Goal: Task Accomplishment & Management: Manage account settings

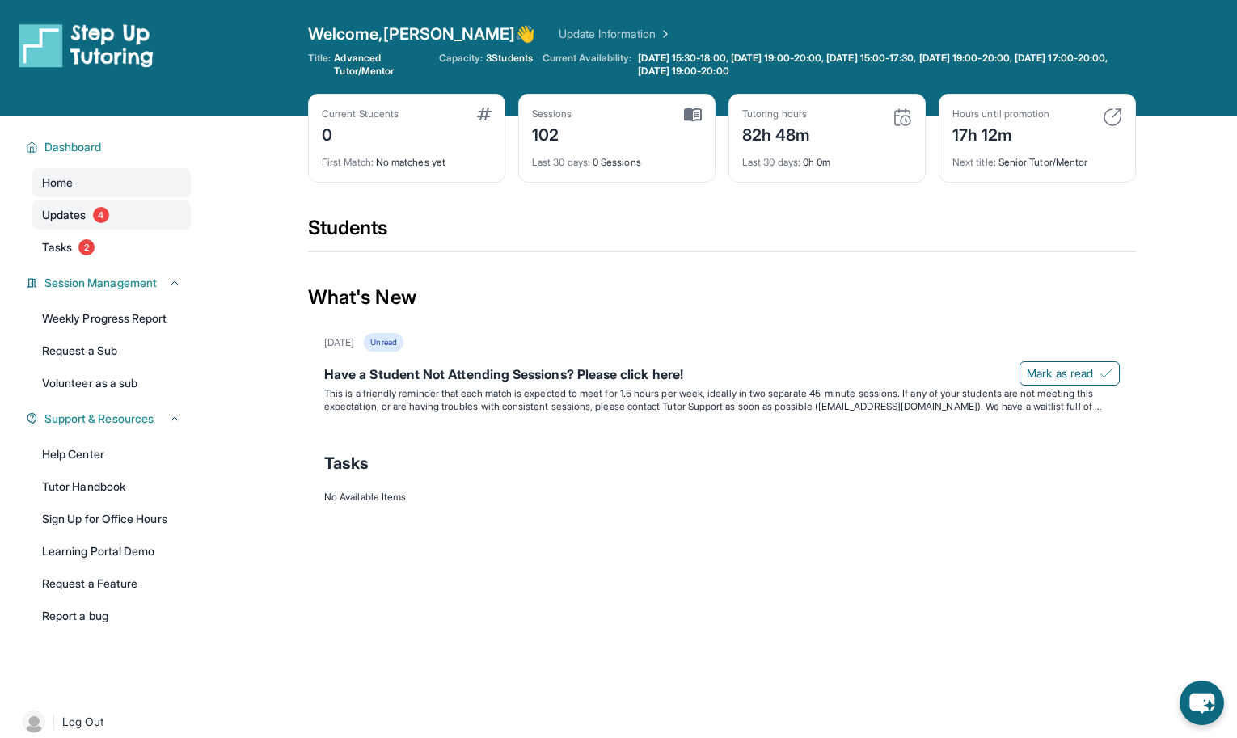
click at [86, 210] on span "Updates" at bounding box center [64, 215] width 44 height 16
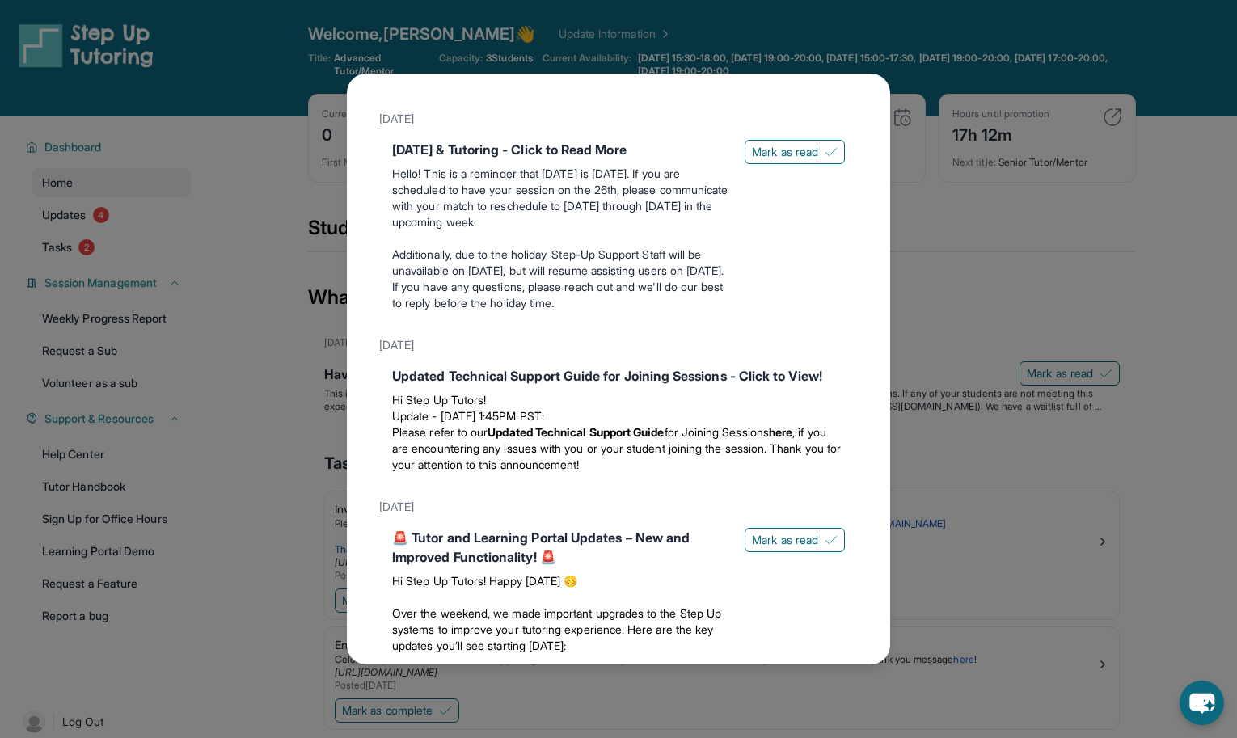
scroll to position [913, 0]
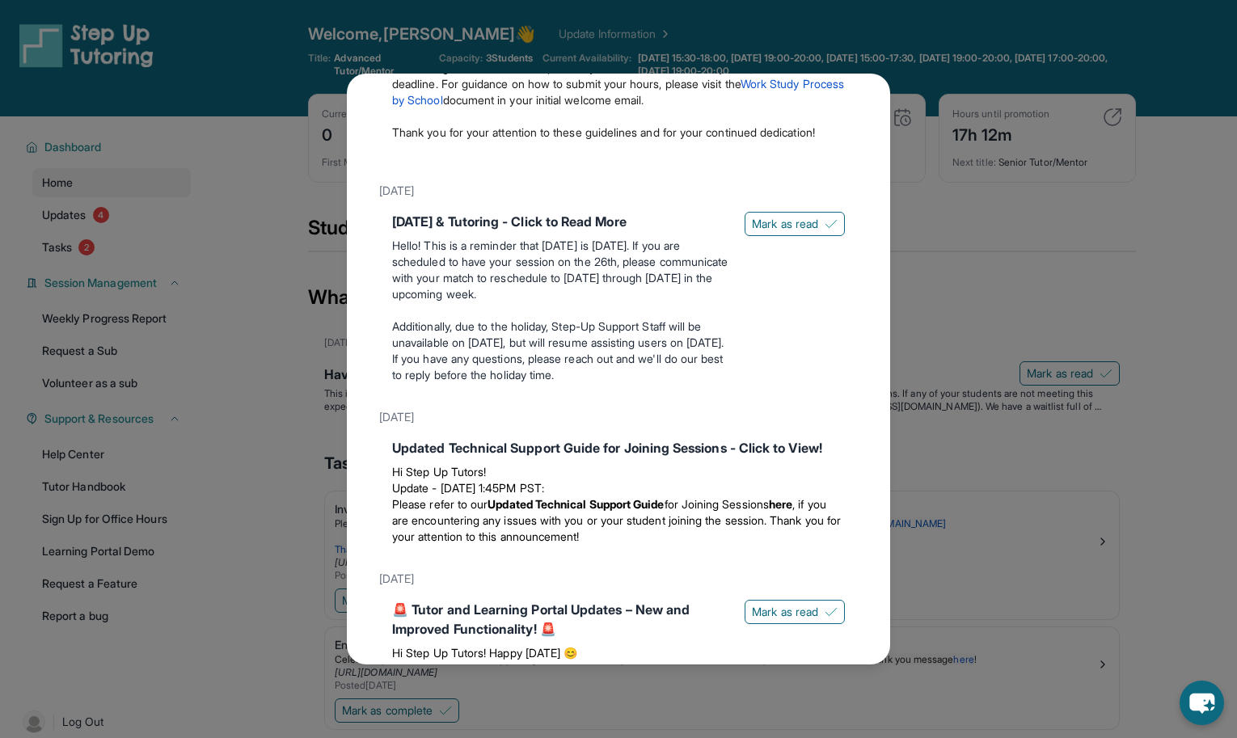
click at [923, 154] on div "Updates June 3rd Have a Student Not Attending Sessions? Please click here! This…" at bounding box center [618, 369] width 1237 height 738
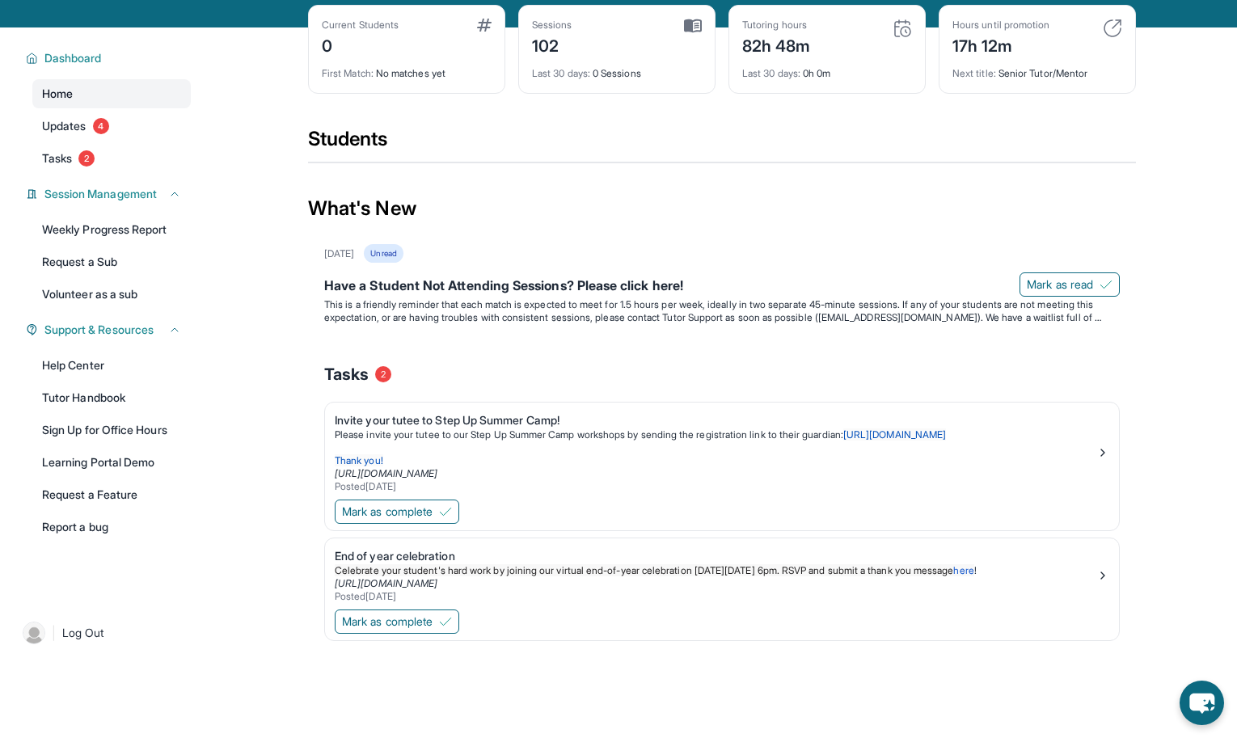
scroll to position [0, 0]
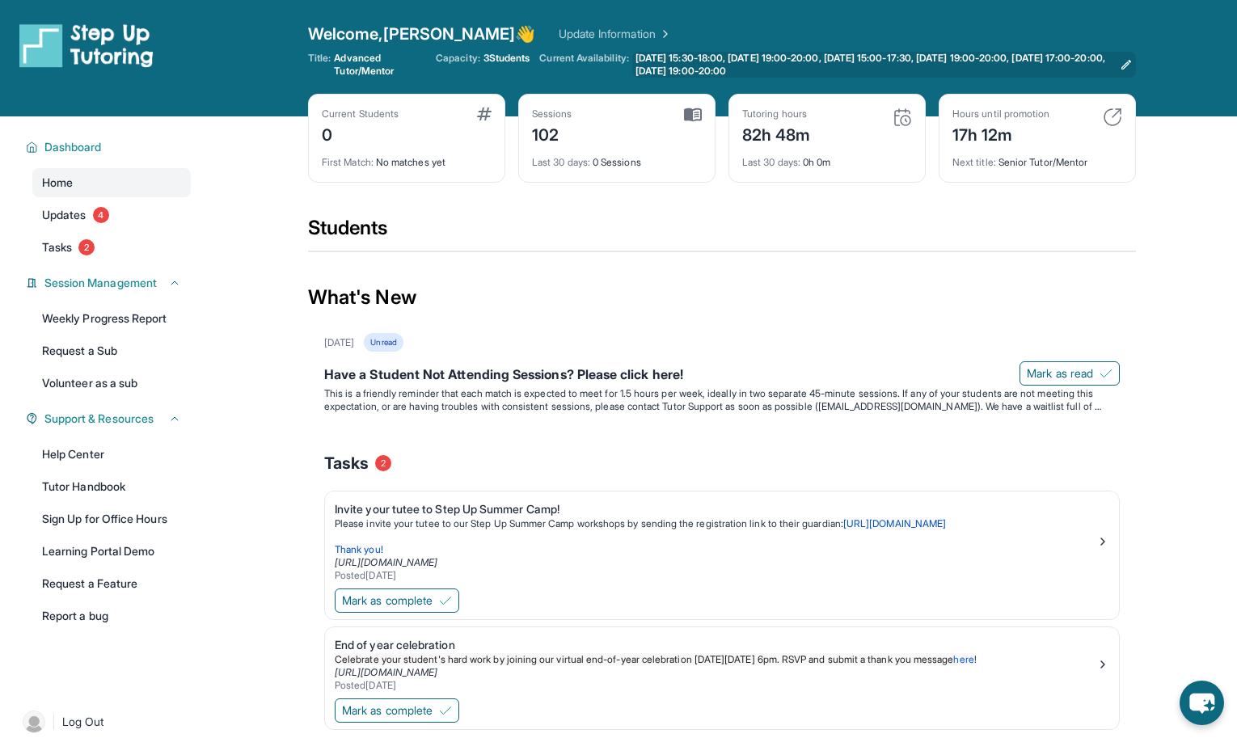
click at [1119, 60] on link "Monday 15:30-18:00, Monday 19:00-20:00, Tuesday 15:00-17:30, Tuesday 19:00-20:0…" at bounding box center [884, 65] width 504 height 26
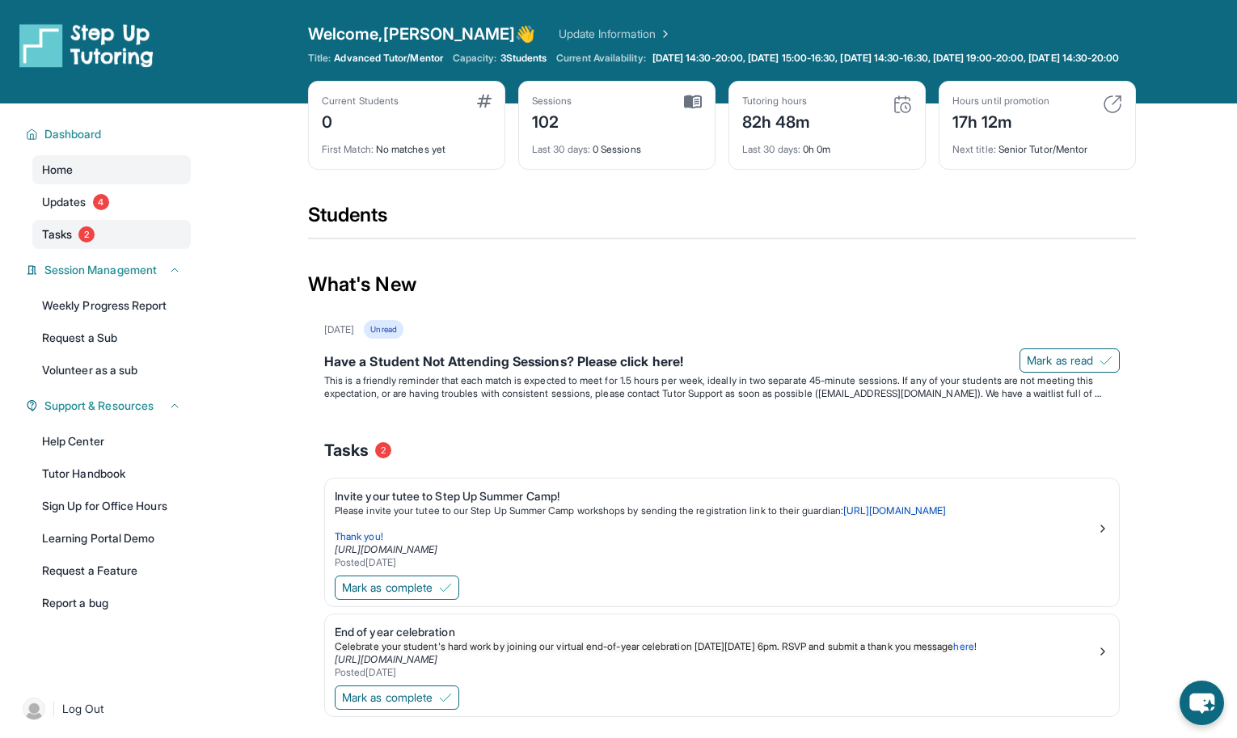
click at [61, 243] on span "Tasks" at bounding box center [57, 234] width 30 height 16
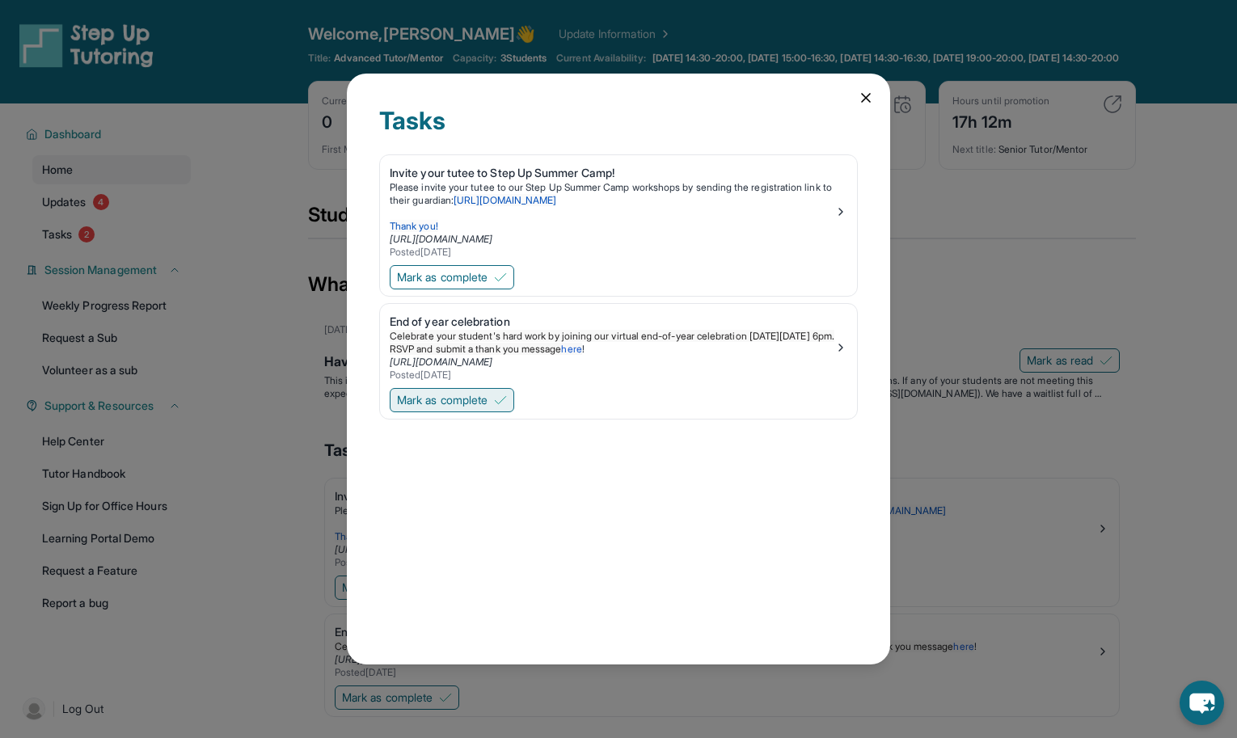
click at [480, 399] on span "Mark as complete" at bounding box center [442, 400] width 91 height 16
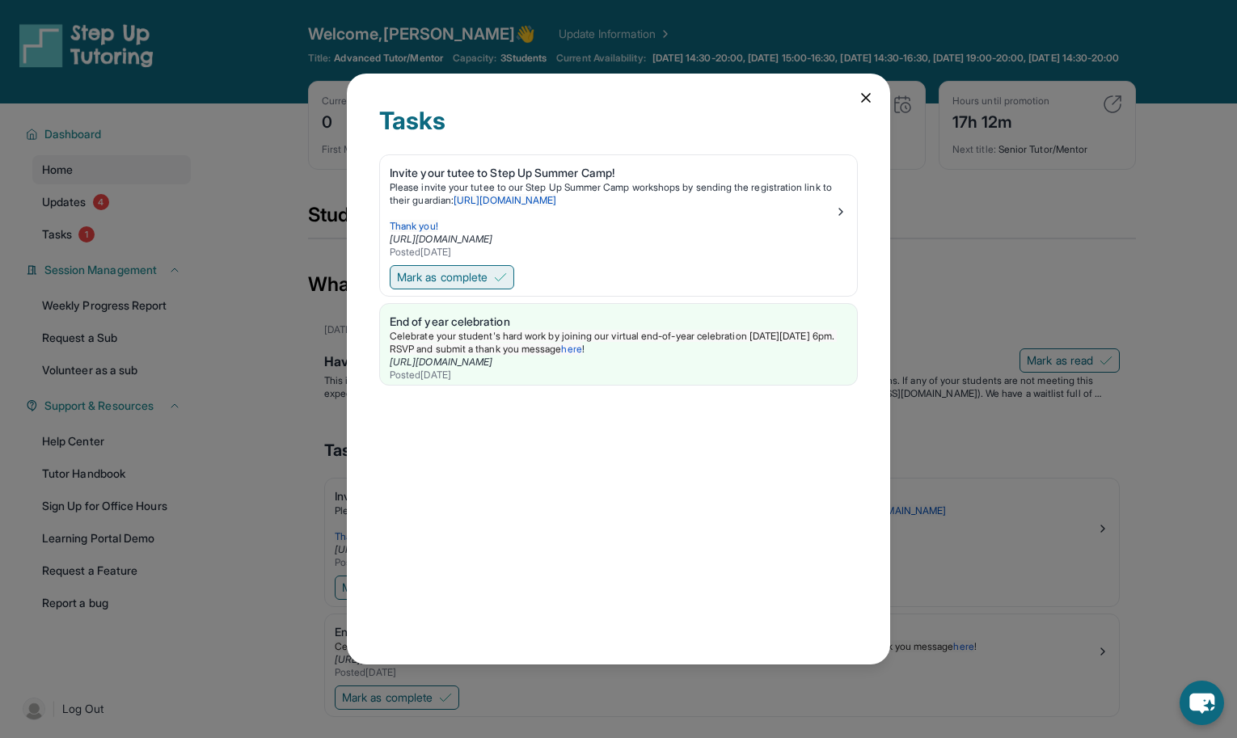
click at [480, 282] on span "Mark as complete" at bounding box center [442, 277] width 91 height 16
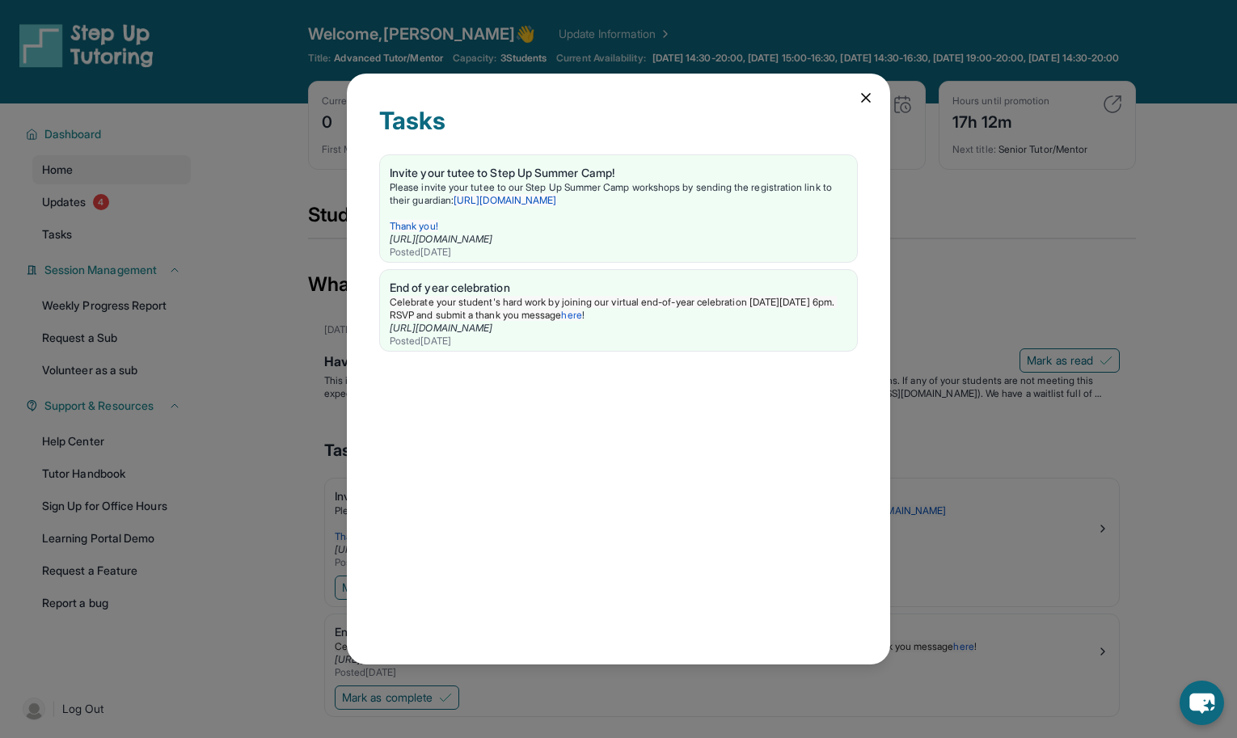
click at [868, 91] on icon at bounding box center [866, 98] width 16 height 16
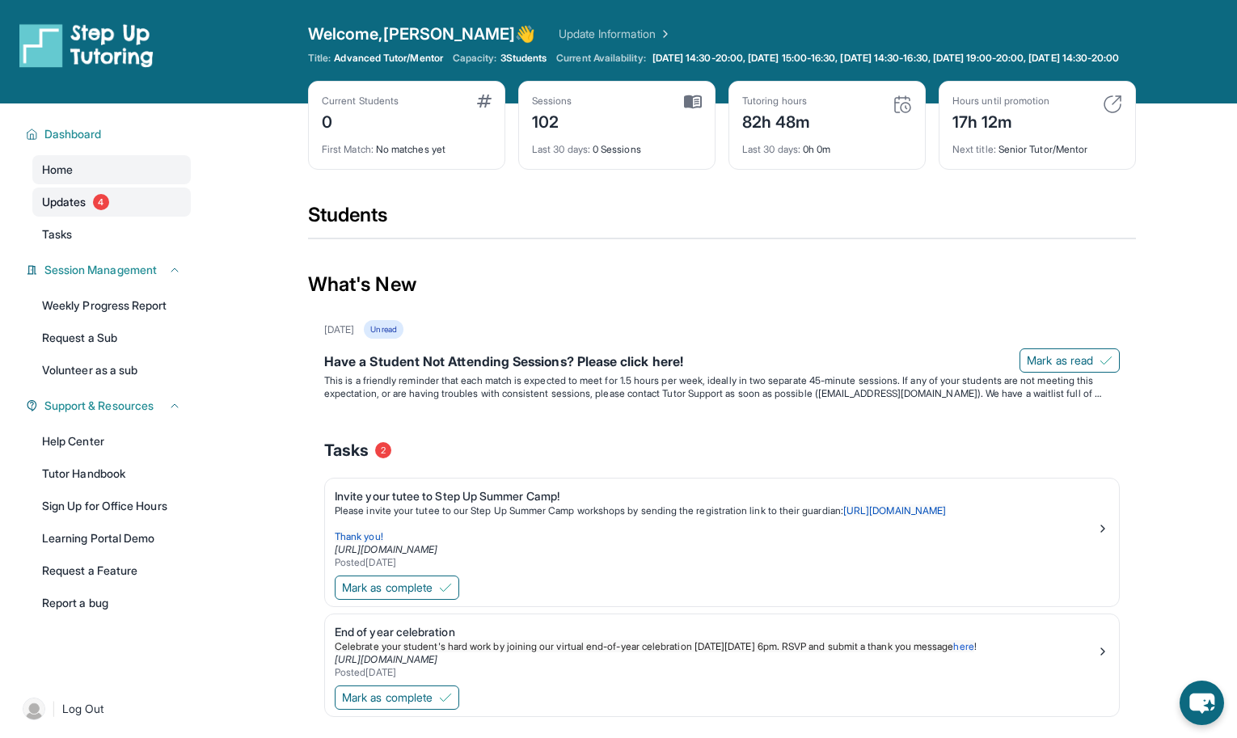
click at [107, 210] on span "4" at bounding box center [101, 202] width 16 height 16
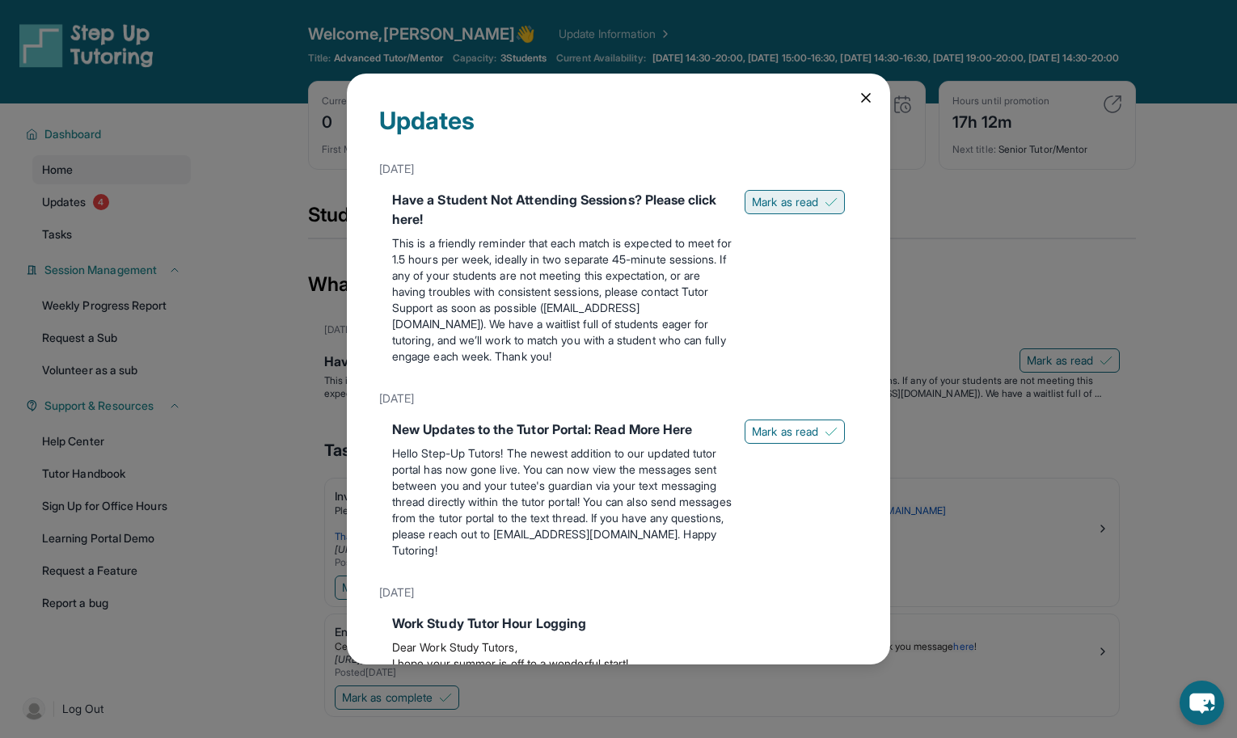
click at [789, 201] on span "Mark as read" at bounding box center [785, 202] width 66 height 16
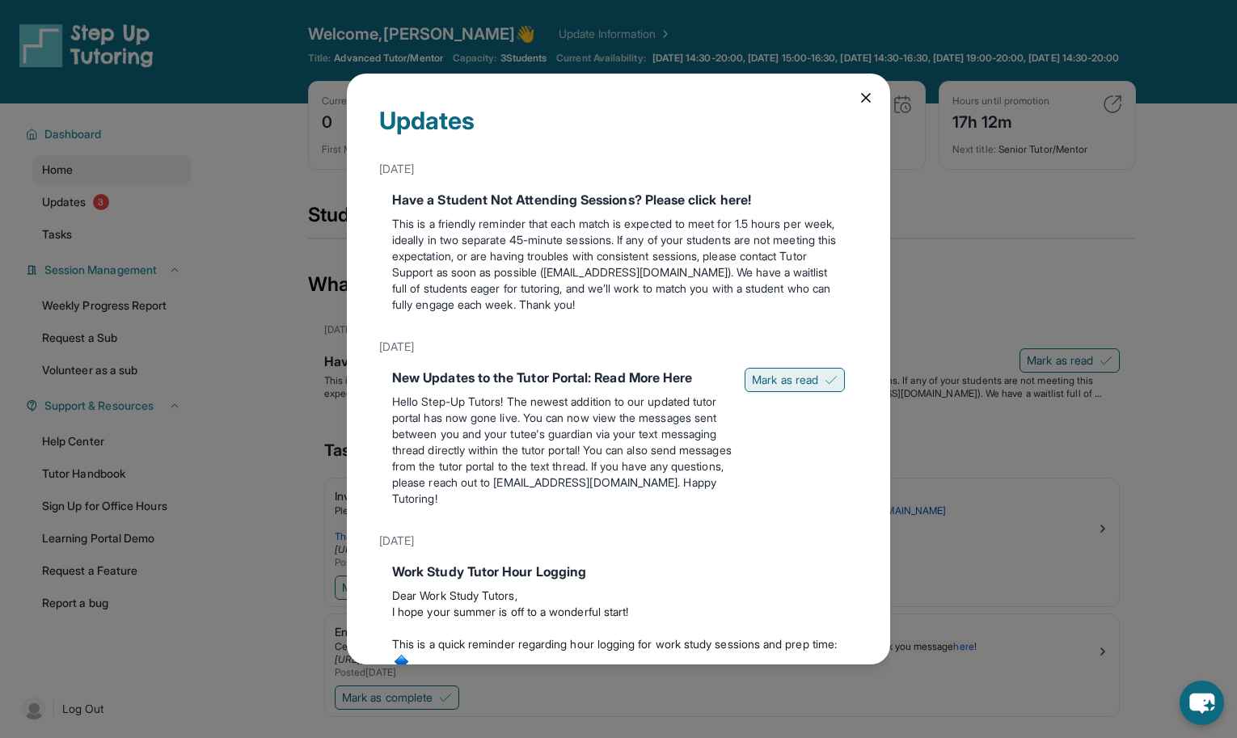
click at [770, 380] on span "Mark as read" at bounding box center [785, 380] width 66 height 16
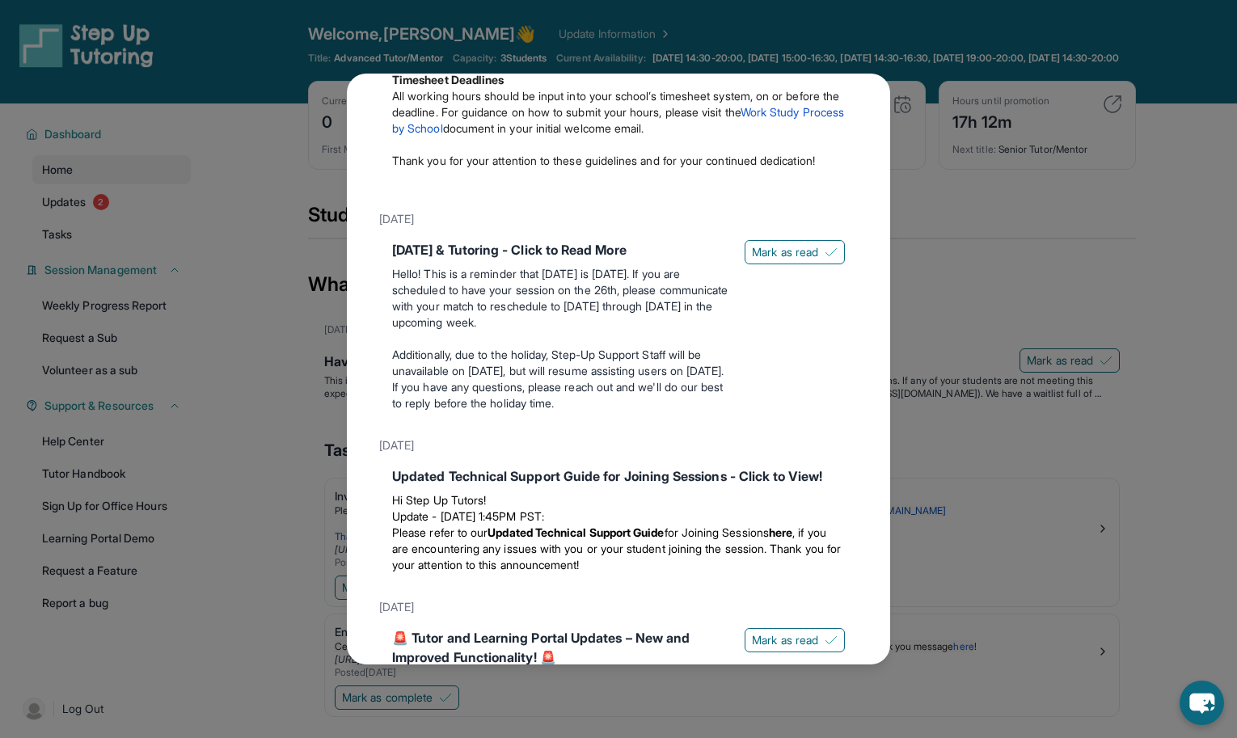
scroll to position [809, 0]
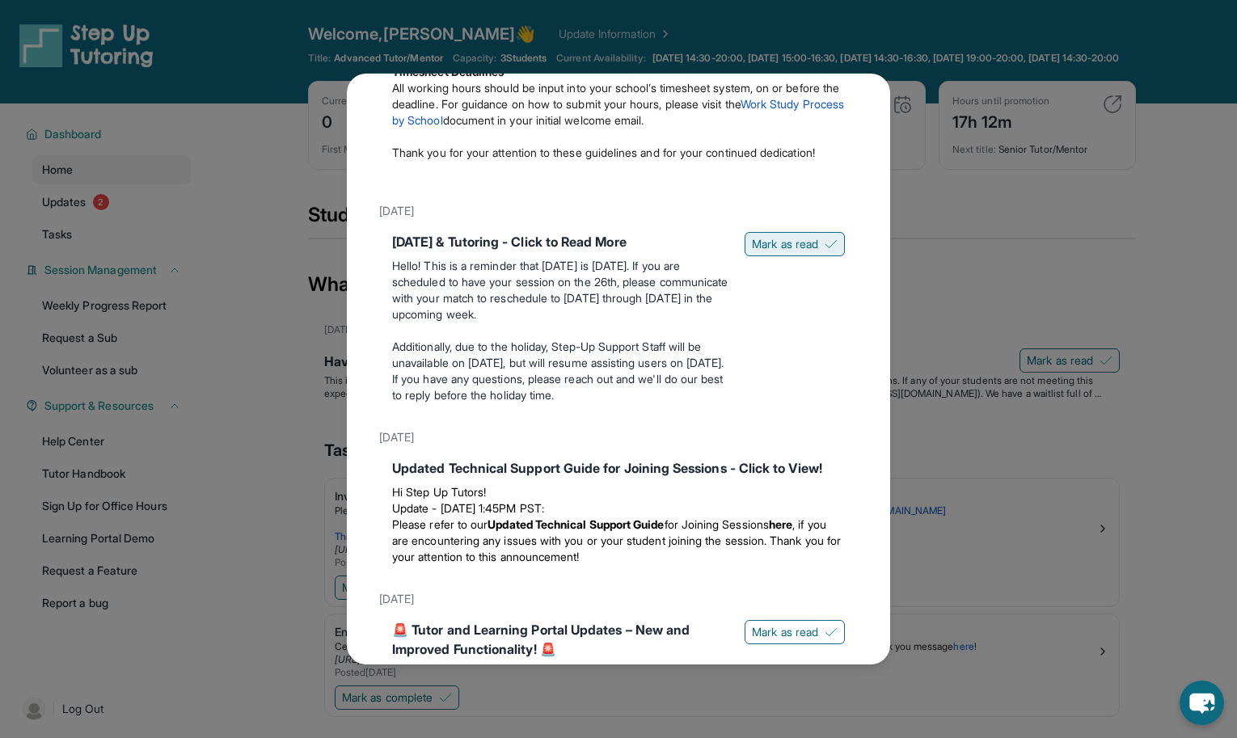
click at [767, 252] on span "Mark as read" at bounding box center [785, 244] width 66 height 16
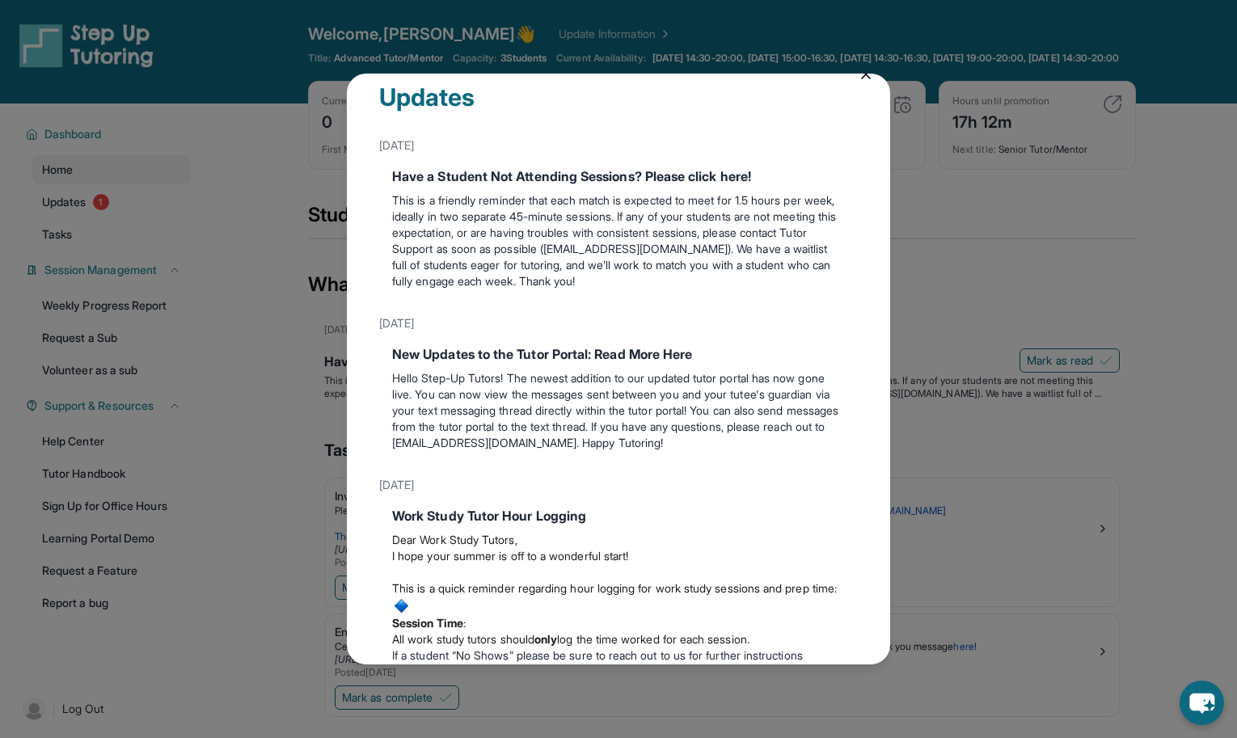
scroll to position [0, 0]
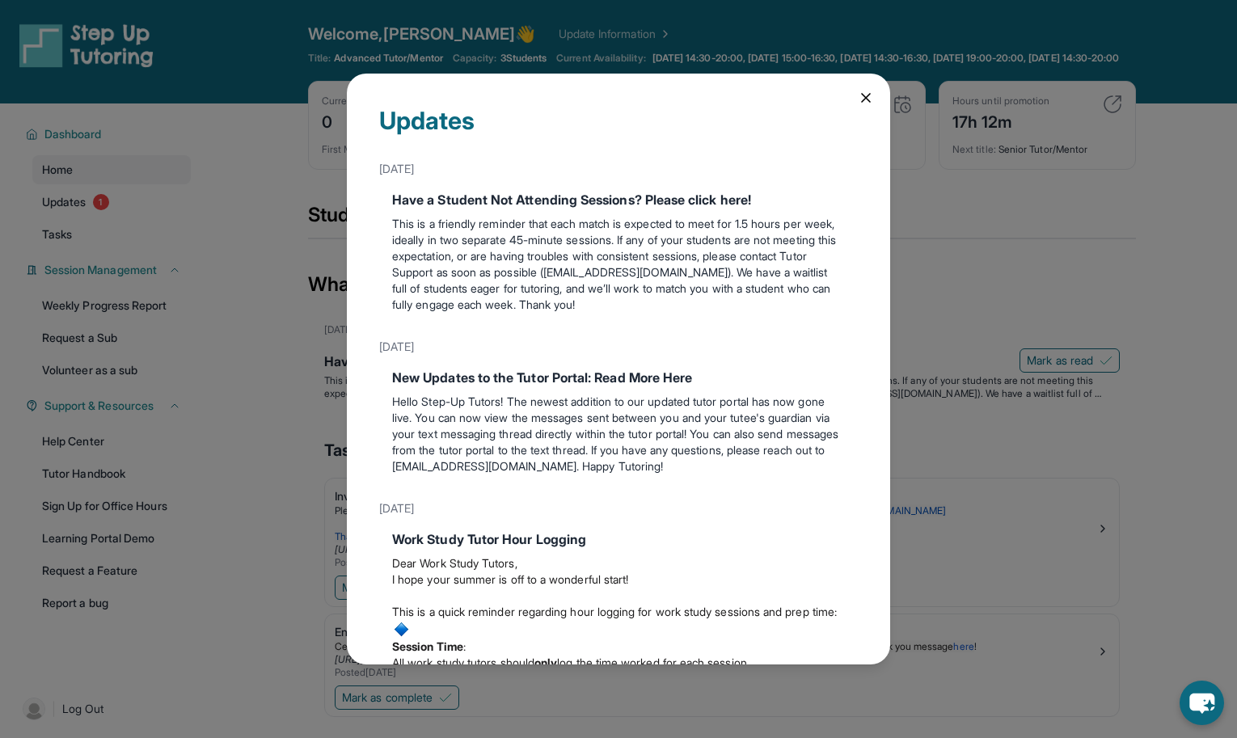
click at [858, 98] on icon at bounding box center [866, 98] width 16 height 16
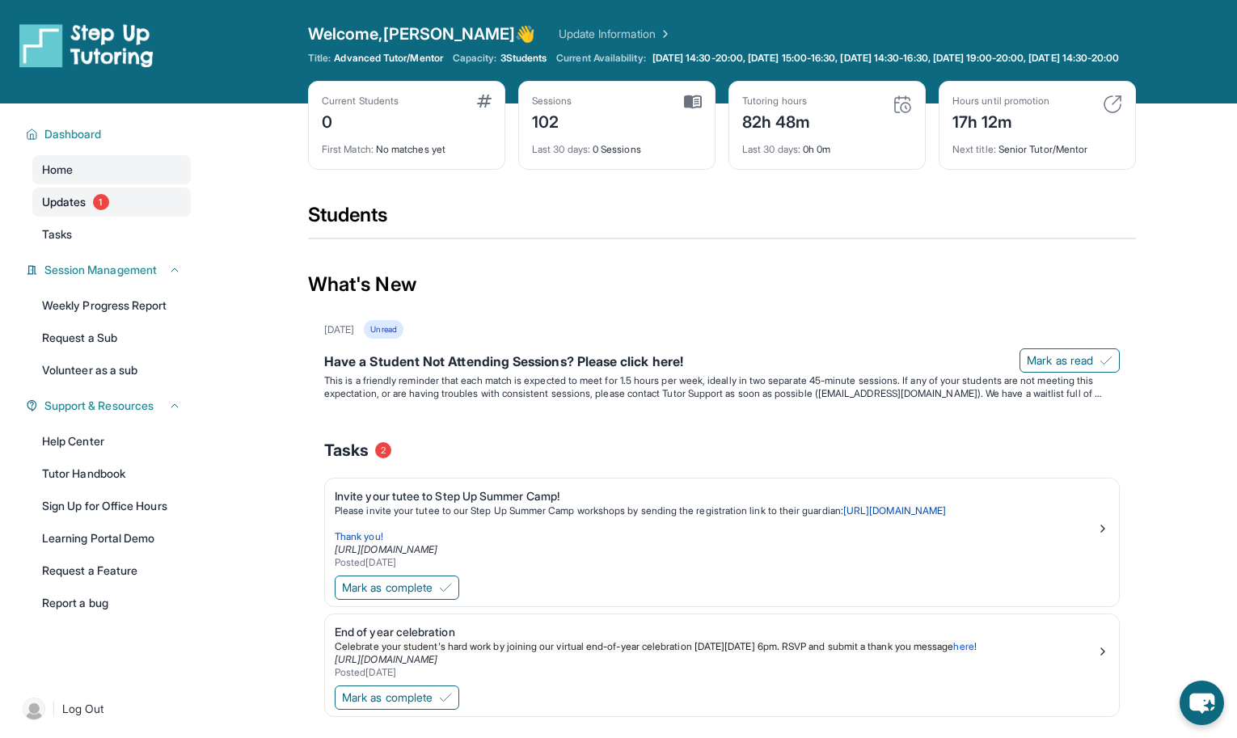
click at [87, 210] on span "Updates" at bounding box center [64, 202] width 44 height 16
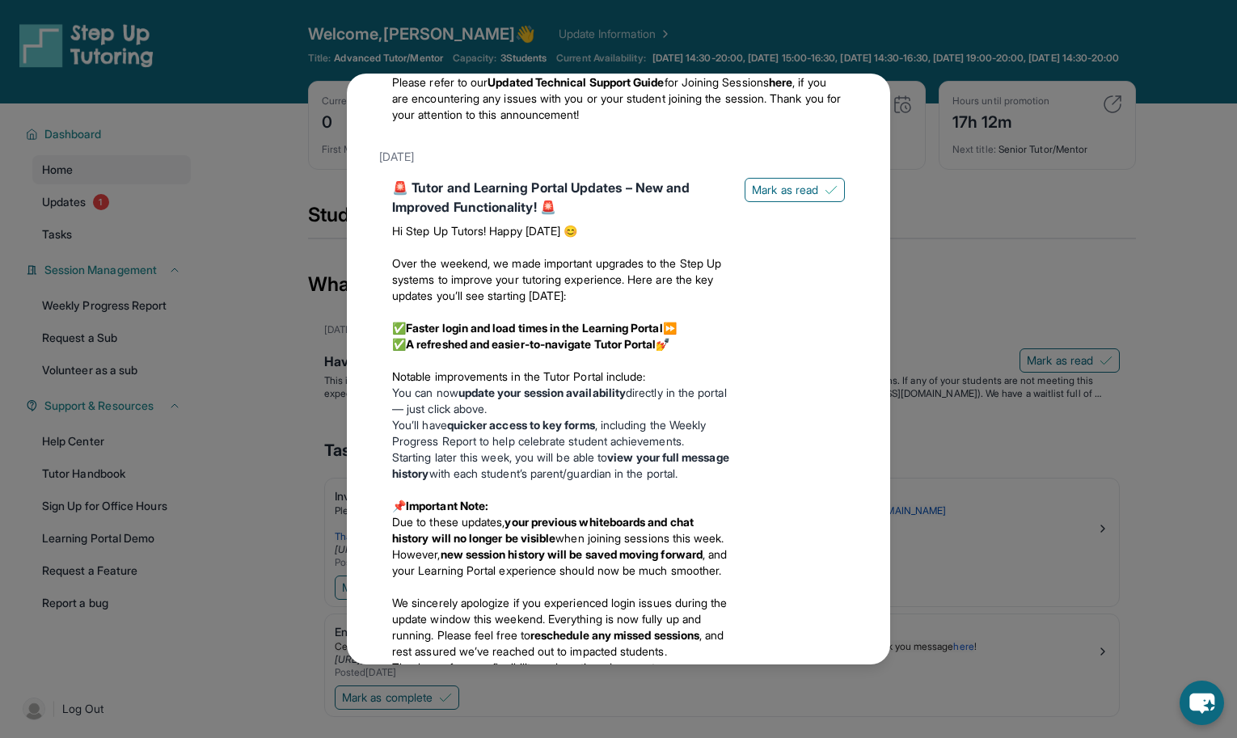
scroll to position [1218, 0]
click at [761, 199] on span "Mark as read" at bounding box center [785, 191] width 66 height 16
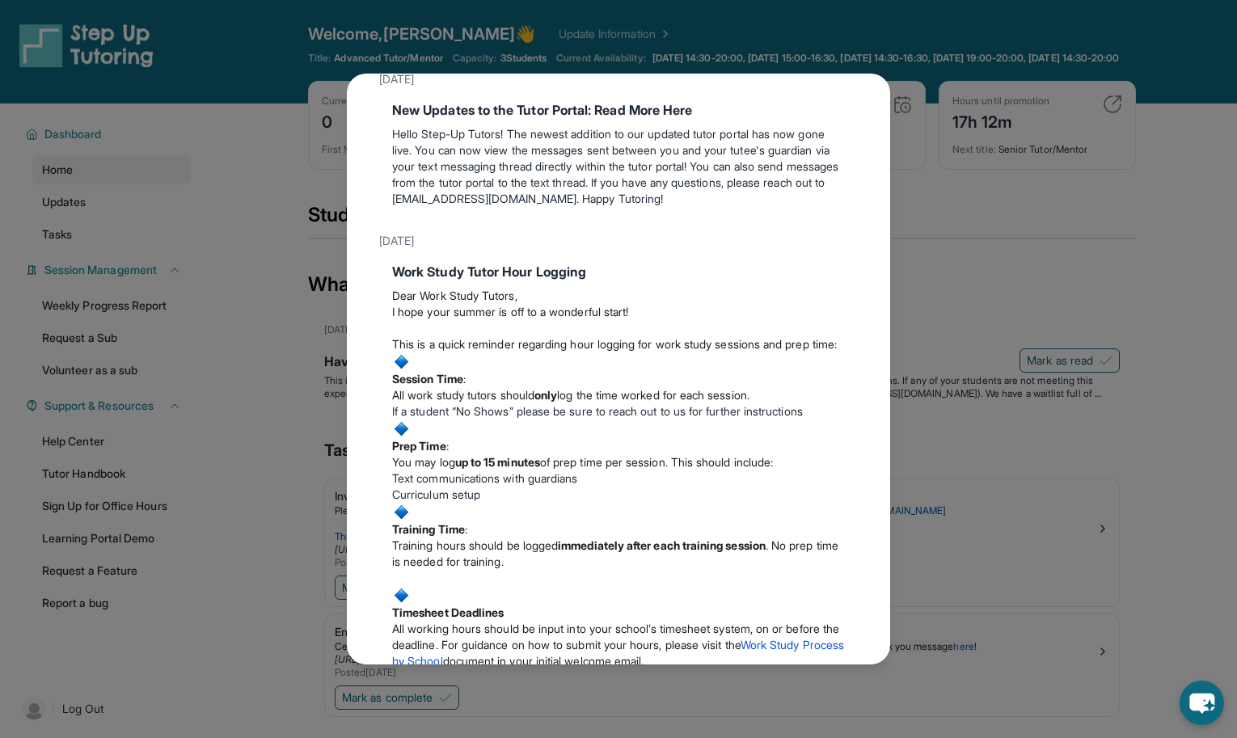
scroll to position [0, 0]
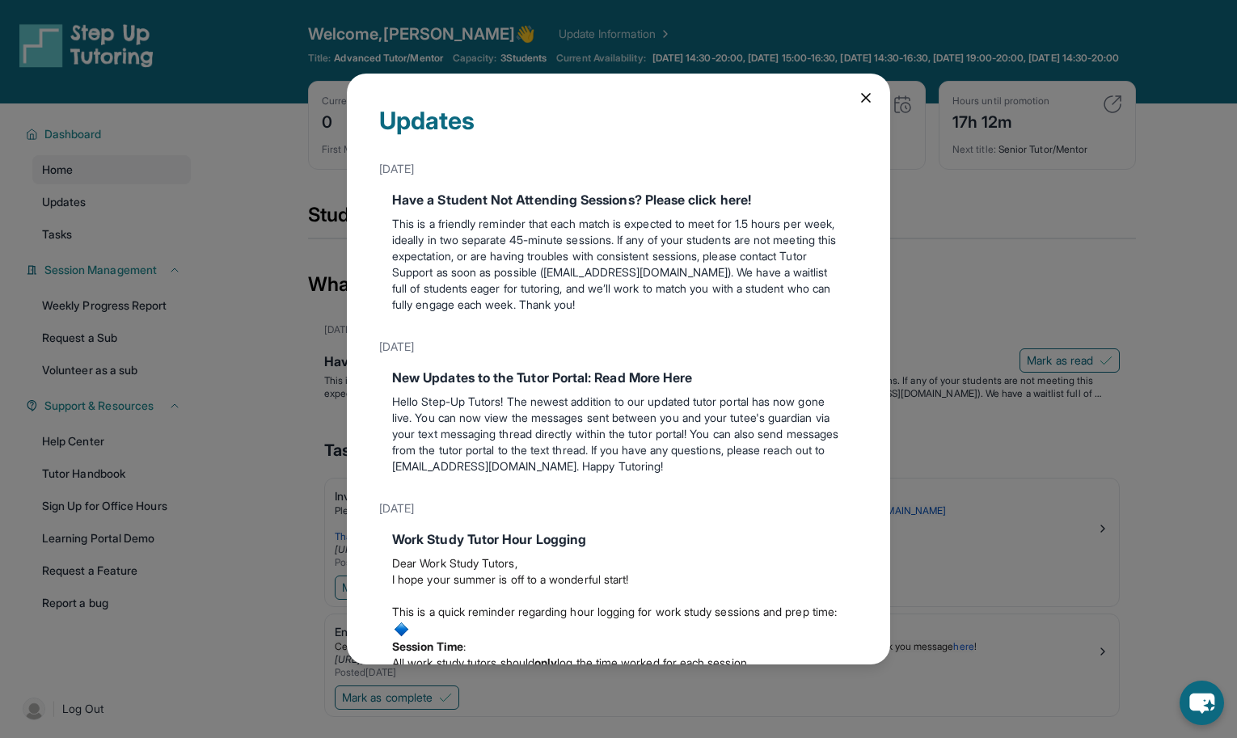
click at [862, 98] on icon at bounding box center [866, 98] width 8 height 8
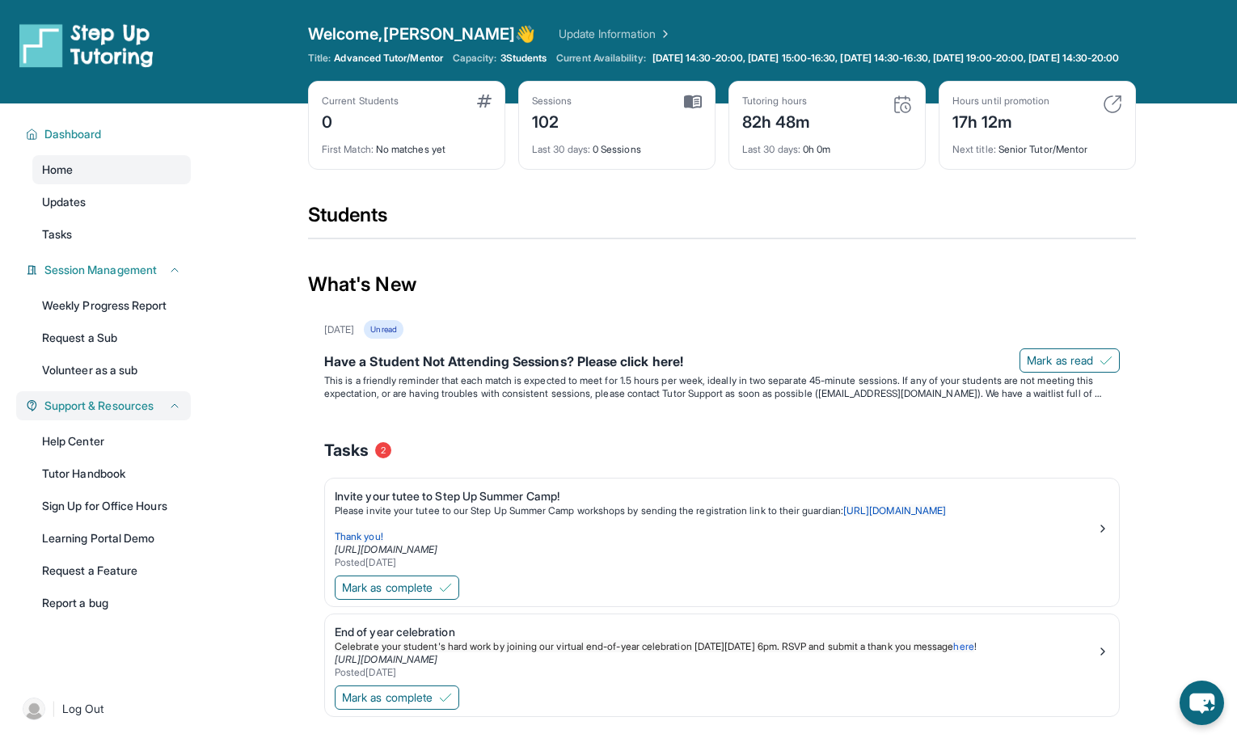
click at [171, 412] on icon at bounding box center [174, 405] width 13 height 13
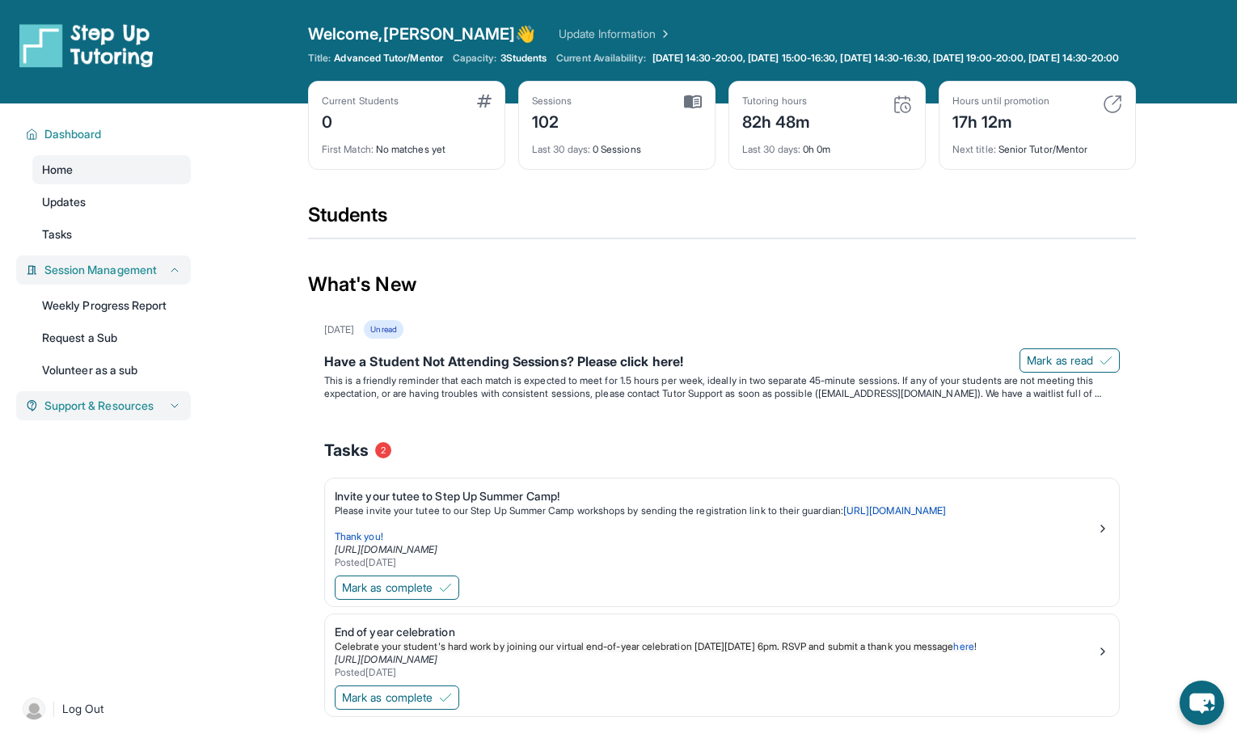
click at [174, 277] on icon at bounding box center [174, 270] width 13 height 13
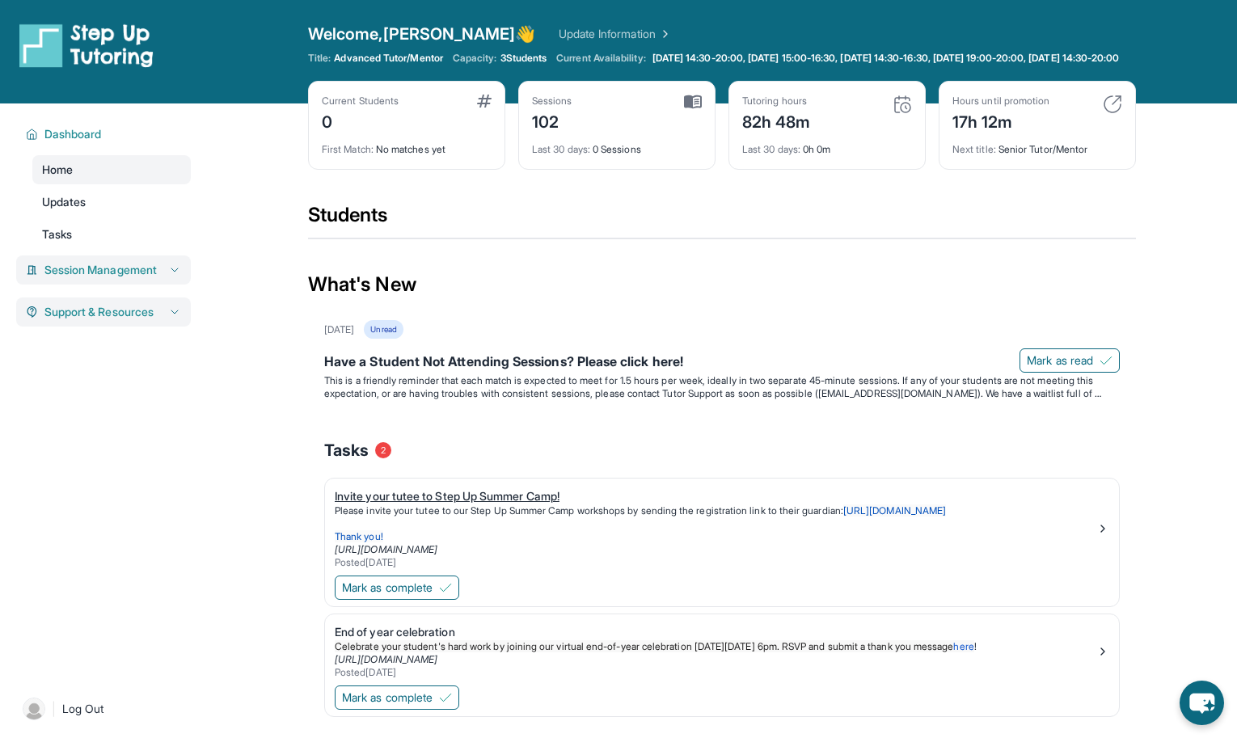
scroll to position [116, 0]
